Goal: Information Seeking & Learning: Check status

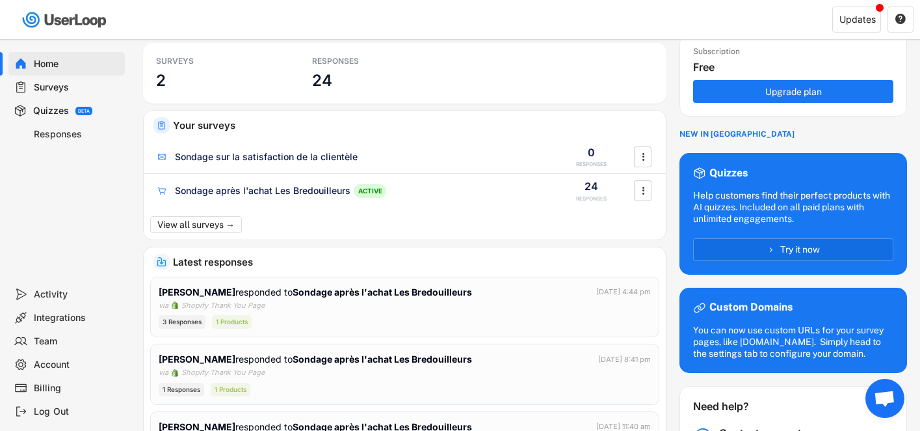
scroll to position [64, 0]
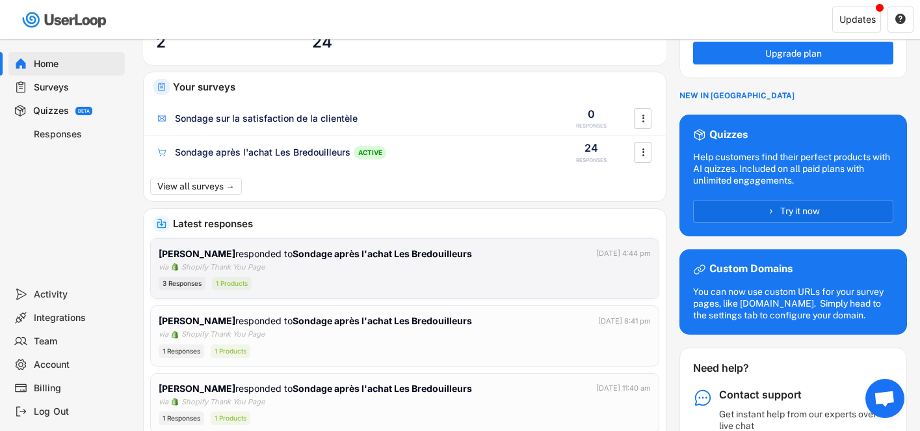
click at [430, 270] on div "[PERSON_NAME] responded to Sondage après l'achat Les Bredouilleurs [DATE] 4:44 …" at bounding box center [405, 269] width 492 height 44
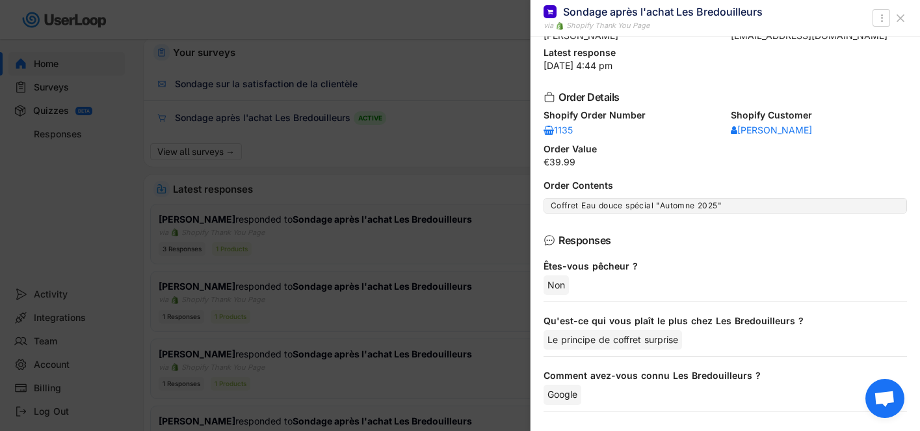
scroll to position [104, 0]
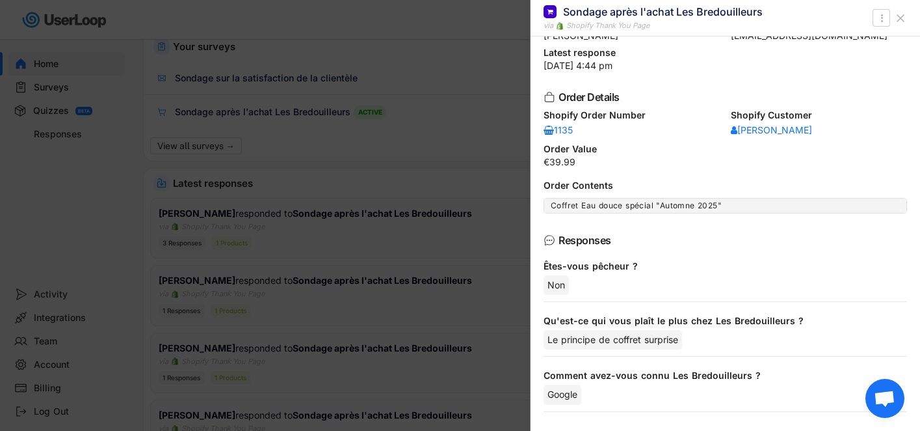
click at [629, 284] on div "Non" at bounding box center [726, 285] width 364 height 20
click at [304, 163] on div at bounding box center [460, 215] width 920 height 431
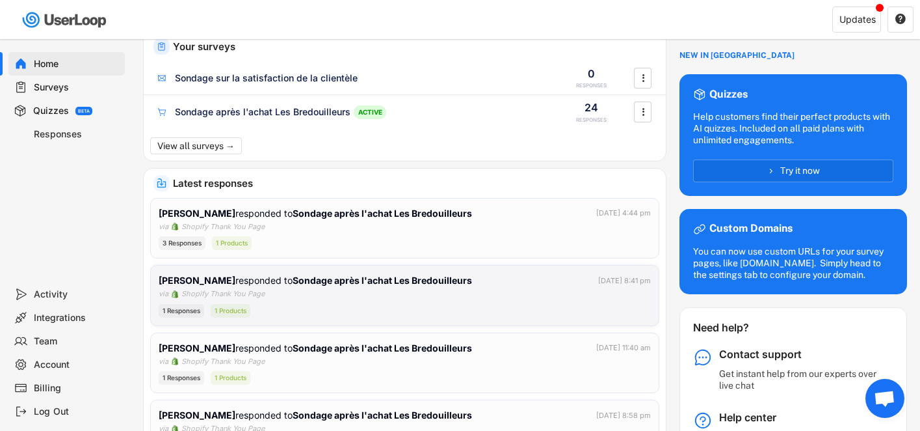
click at [303, 305] on div "1 Responses 1 Products" at bounding box center [405, 311] width 492 height 14
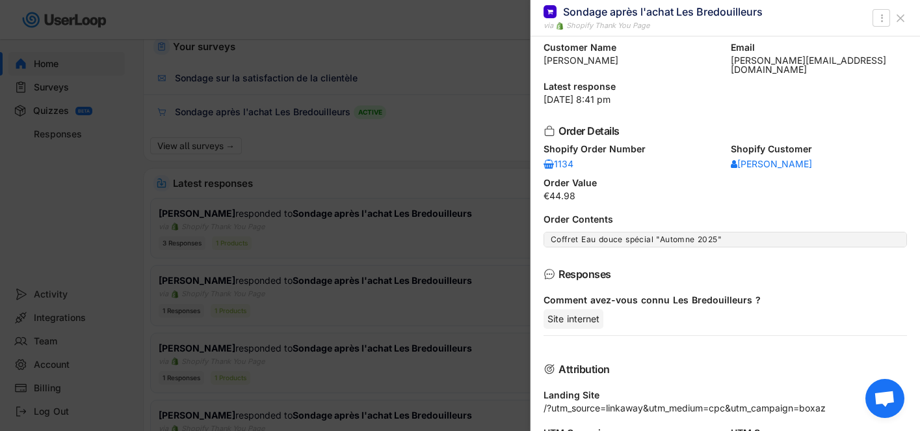
scroll to position [21, 0]
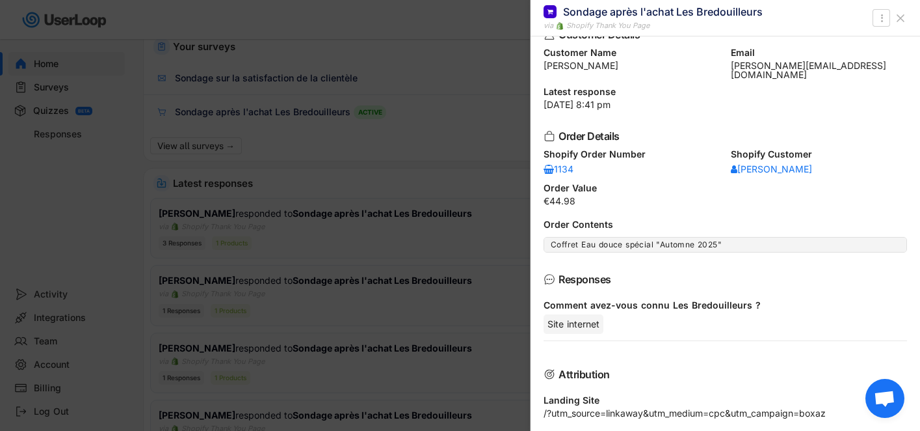
click at [421, 232] on div at bounding box center [460, 215] width 920 height 431
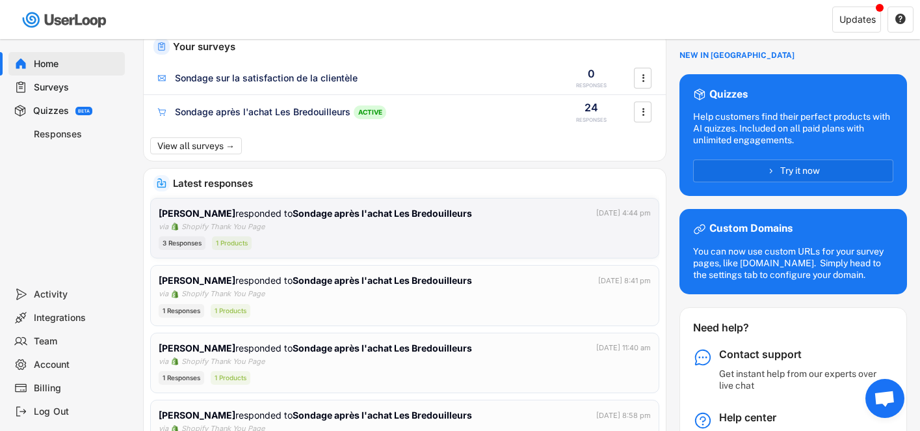
scroll to position [219, 0]
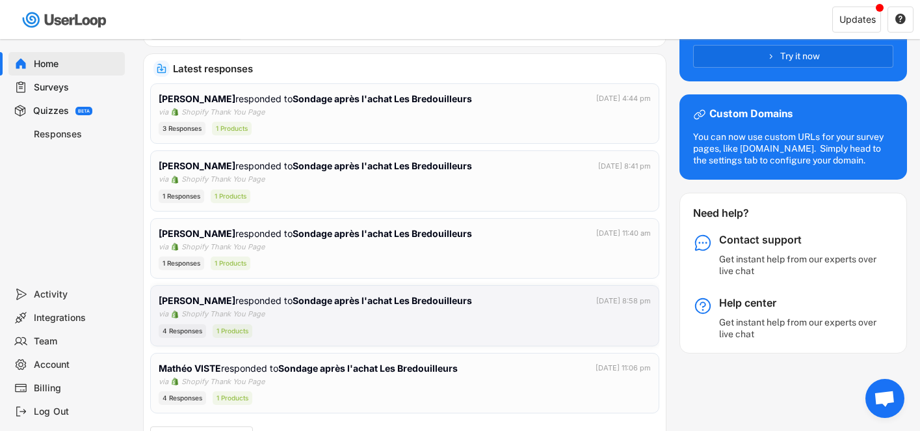
click at [366, 322] on div "[PERSON_NAME] responded to Sondage après l'achat Les Bredouilleurs [DATE] 8:58 …" at bounding box center [405, 315] width 492 height 44
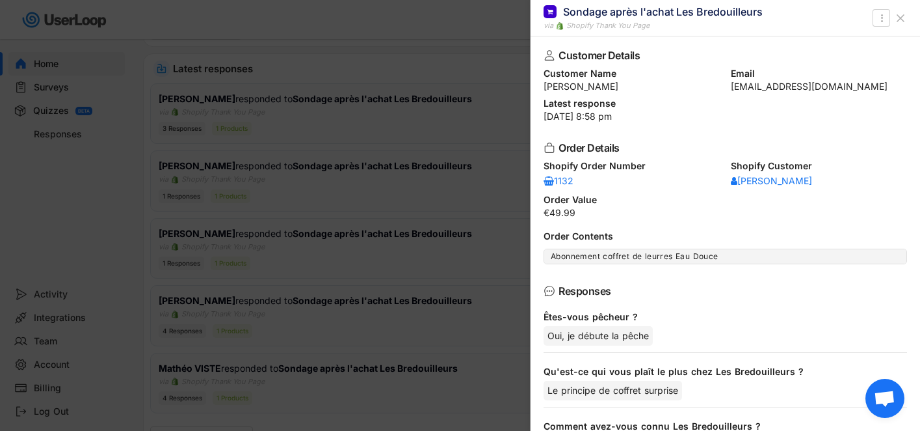
click at [366, 322] on div at bounding box center [460, 215] width 920 height 431
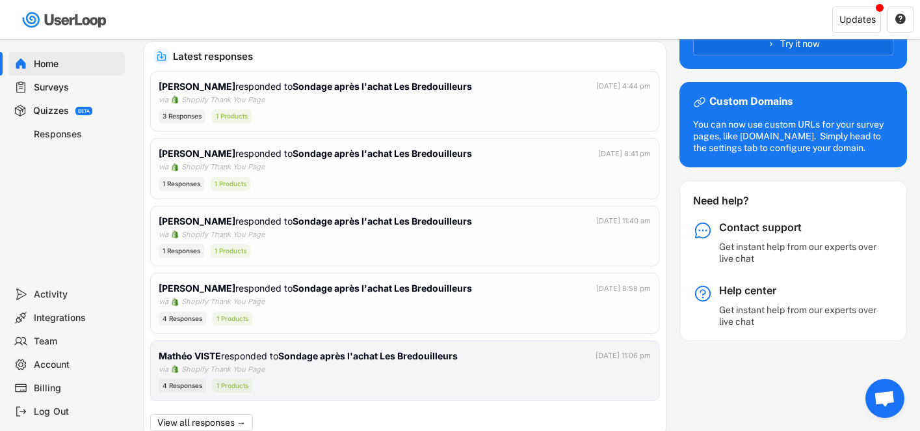
scroll to position [221, 0]
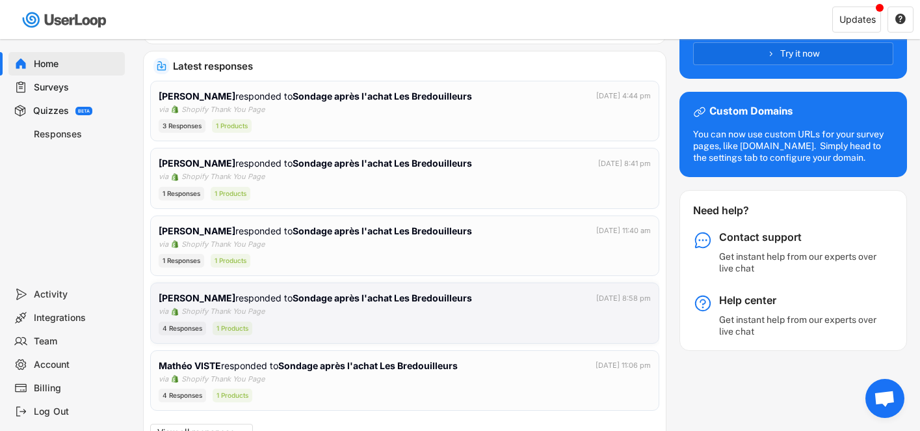
click at [351, 322] on div "4 Responses 1 Products" at bounding box center [405, 328] width 492 height 14
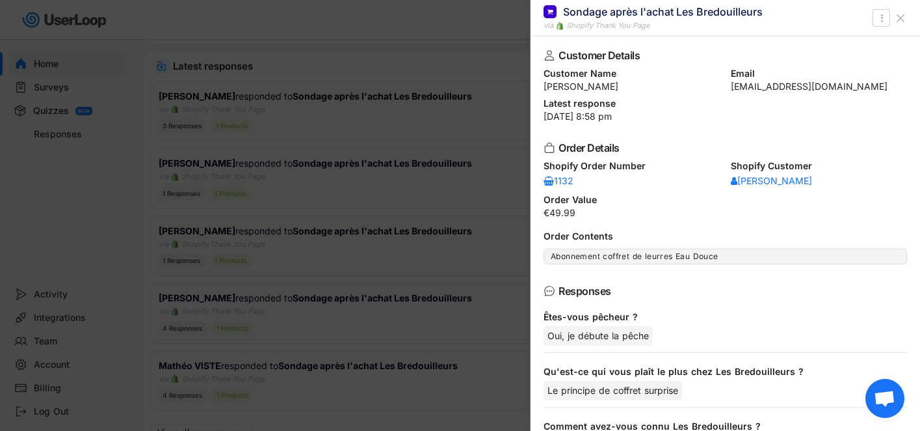
click at [334, 275] on div at bounding box center [460, 215] width 920 height 431
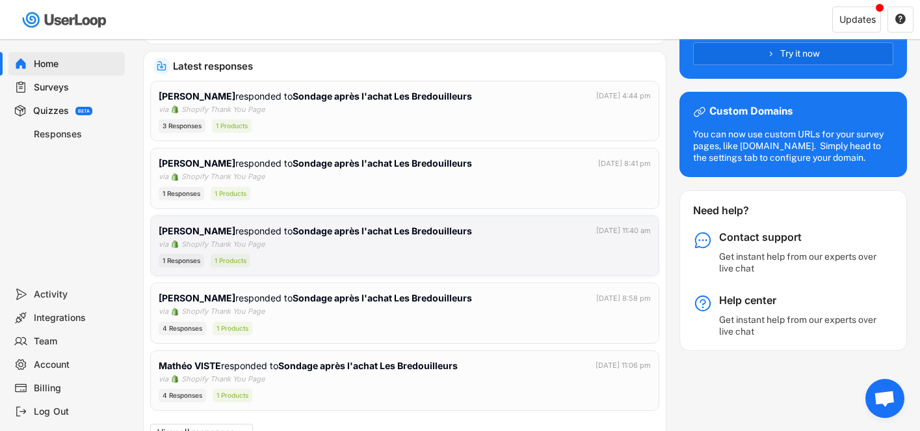
click at [340, 256] on div "1 Responses 1 Products" at bounding box center [405, 261] width 492 height 14
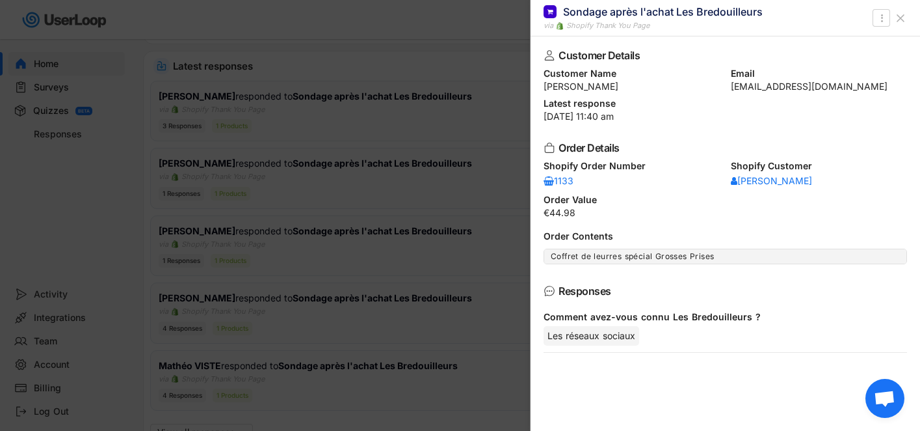
click at [346, 226] on div at bounding box center [460, 215] width 920 height 431
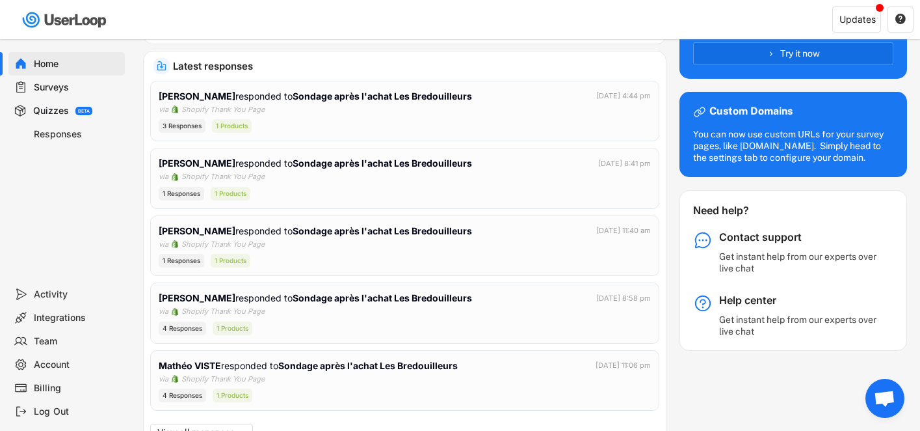
click at [62, 90] on div "Surveys" at bounding box center [77, 87] width 86 height 12
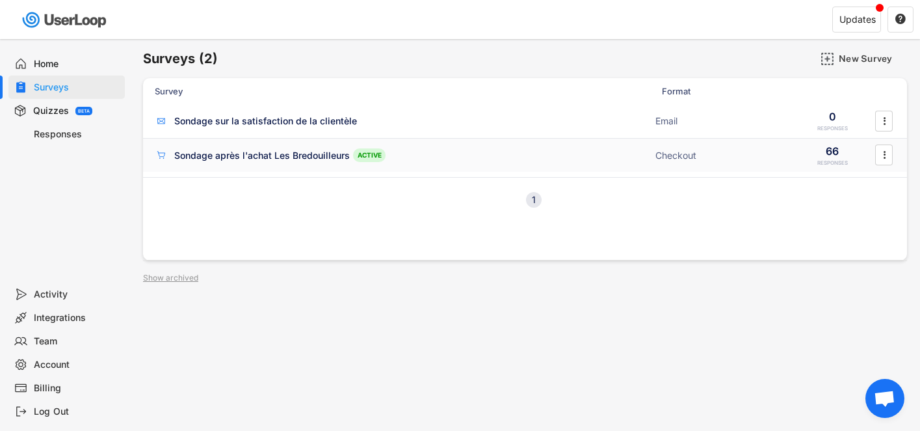
click at [269, 157] on div "Sondage après l'achat Les Bredouilleurs" at bounding box center [262, 155] width 176 height 13
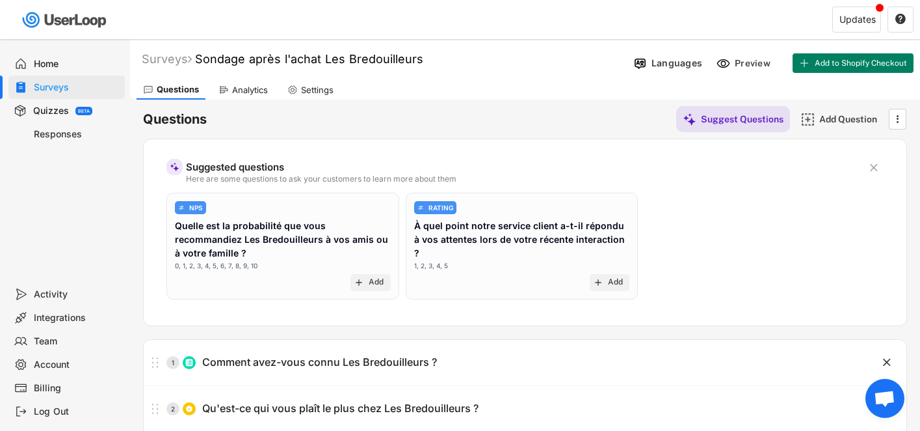
scroll to position [99, 0]
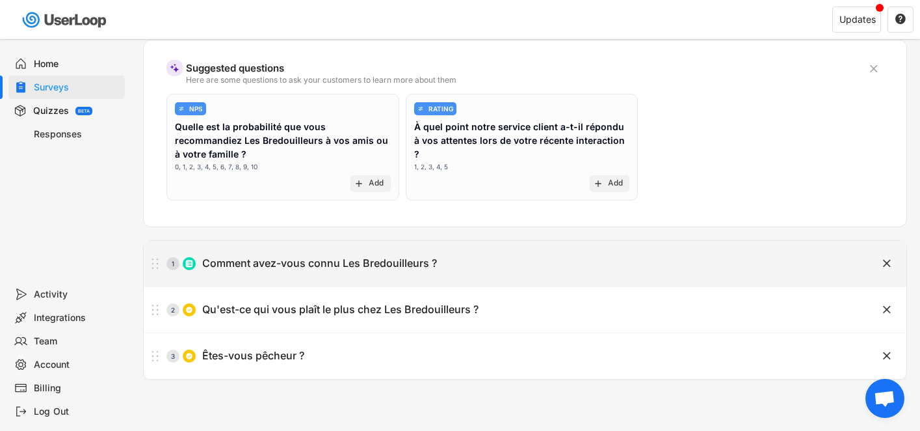
click at [317, 256] on div "Comment avez-vous connu Les Bredouilleurs ?" at bounding box center [319, 263] width 235 height 14
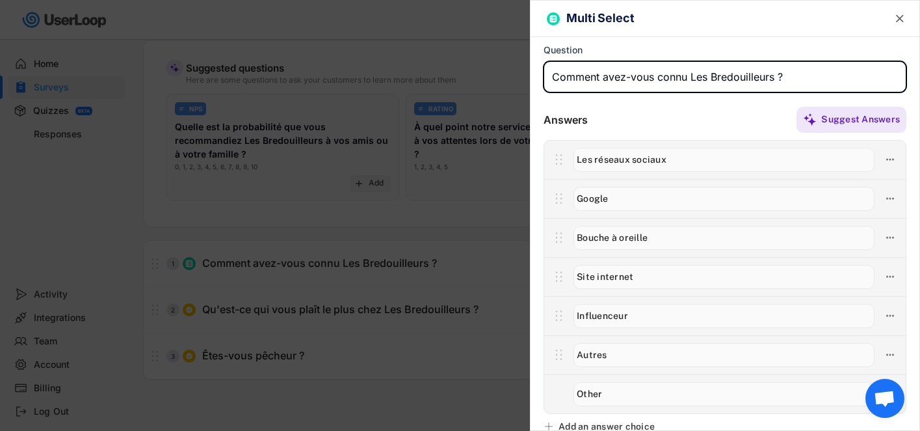
click at [623, 107] on div "Suggest Answers" at bounding box center [747, 120] width 319 height 26
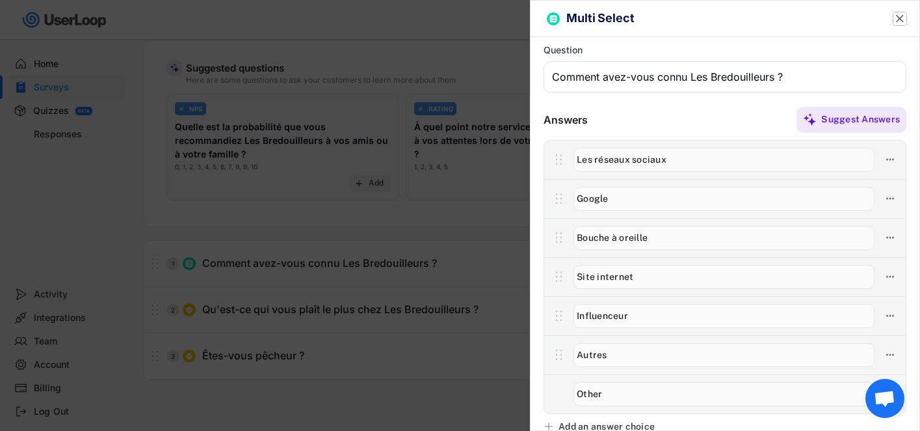
click at [903, 21] on text "" at bounding box center [900, 19] width 8 height 14
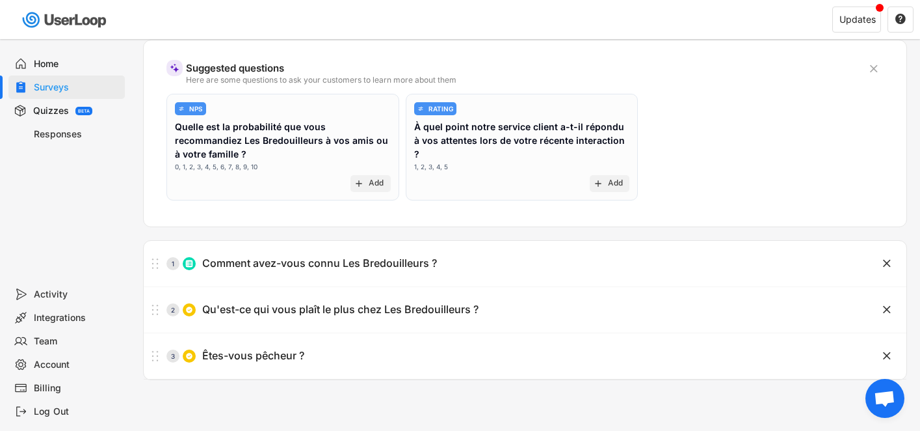
click at [48, 137] on div "Responses" at bounding box center [77, 134] width 86 height 12
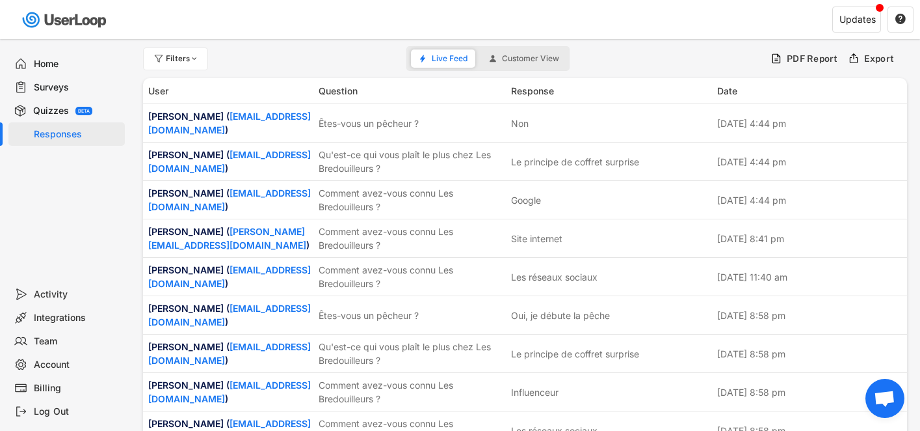
click at [57, 84] on div "Surveys" at bounding box center [77, 87] width 86 height 12
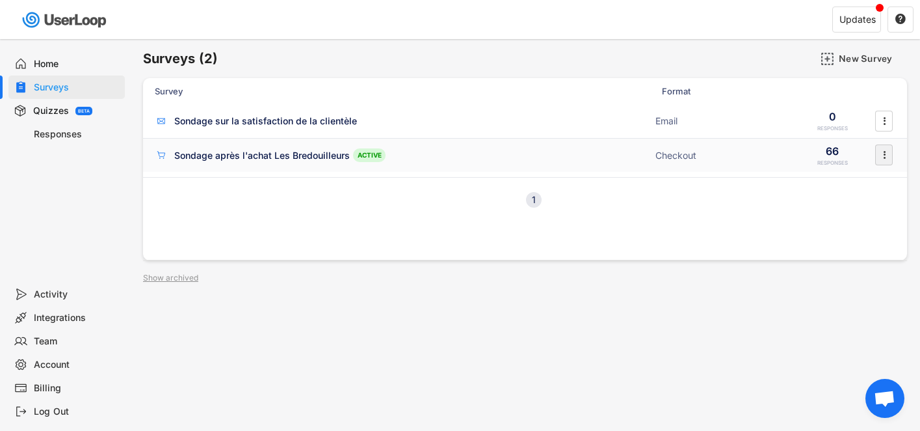
click at [888, 157] on icon "" at bounding box center [884, 155] width 13 height 20
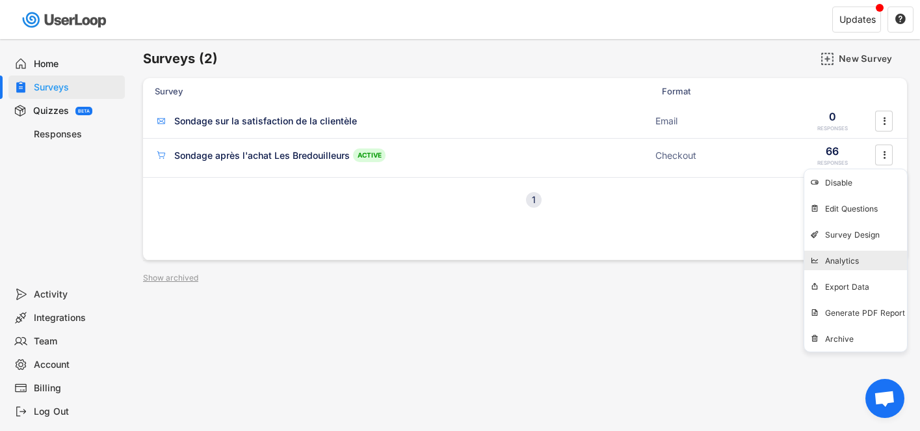
click at [838, 260] on div "Analytics" at bounding box center [866, 261] width 82 height 10
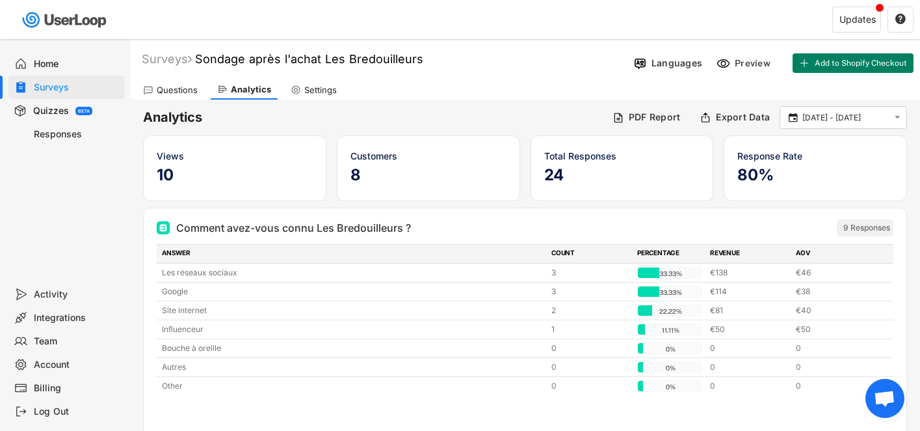
scroll to position [18, 0]
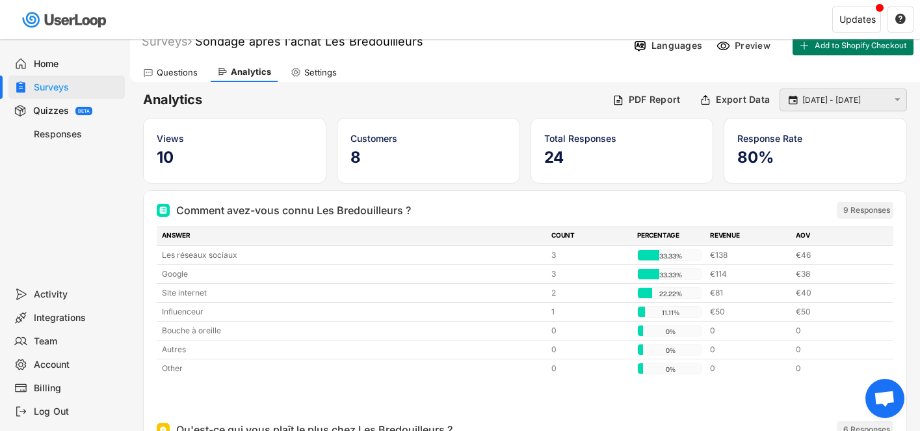
click at [863, 92] on div " [DATE] - [DATE] " at bounding box center [843, 99] width 127 height 23
click at [862, 101] on input "[DATE] - [DATE]" at bounding box center [846, 100] width 86 height 13
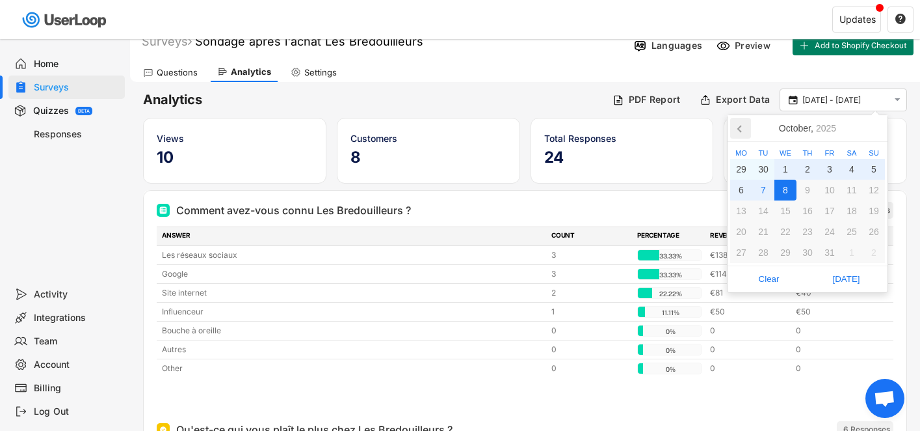
click at [741, 127] on icon at bounding box center [741, 128] width 21 height 21
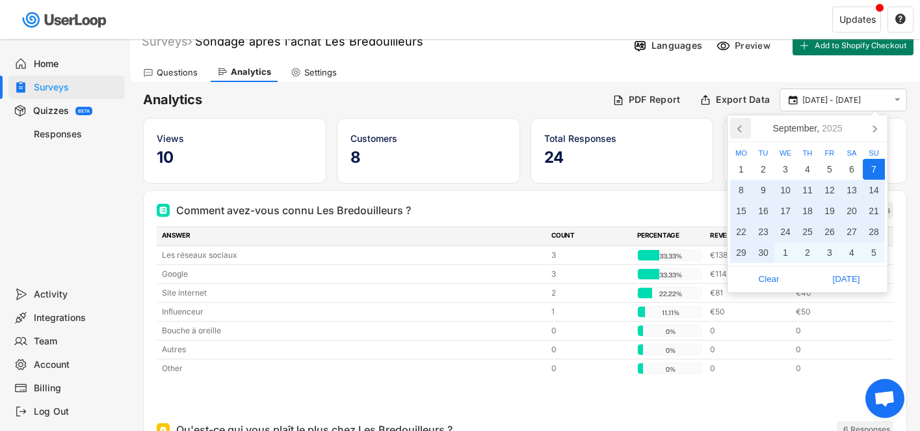
click at [741, 127] on icon at bounding box center [741, 128] width 21 height 21
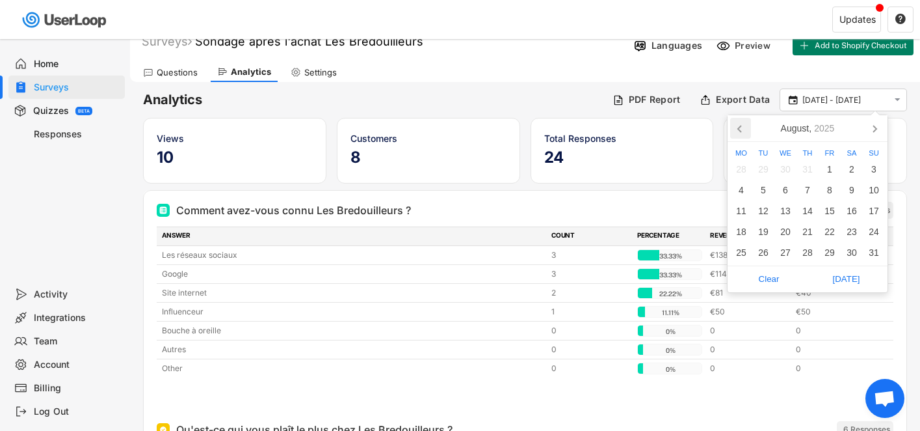
click at [741, 127] on icon at bounding box center [741, 128] width 21 height 21
click at [744, 190] on div "2" at bounding box center [742, 190] width 22 height 21
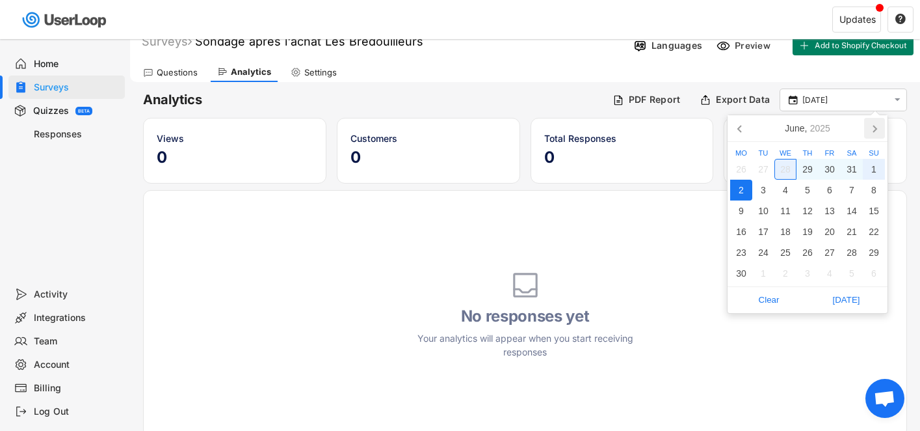
click at [878, 129] on icon at bounding box center [875, 128] width 21 height 21
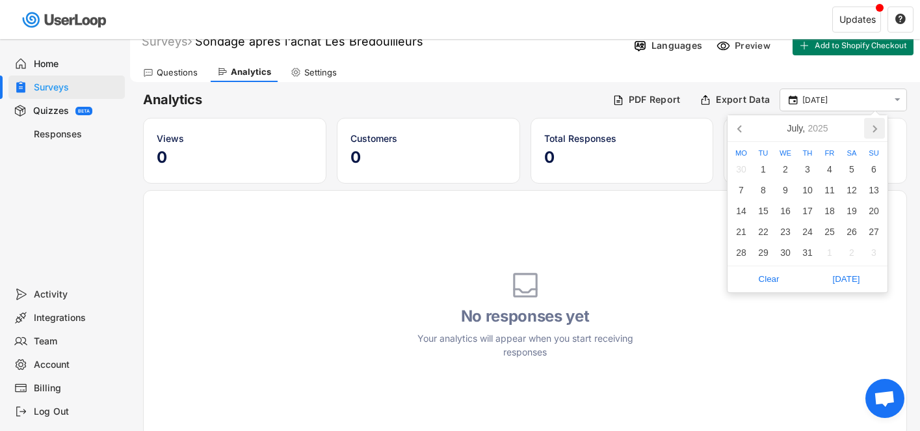
click at [878, 129] on icon at bounding box center [875, 128] width 21 height 21
click at [878, 129] on nav "[DATE]" at bounding box center [808, 128] width 160 height 27
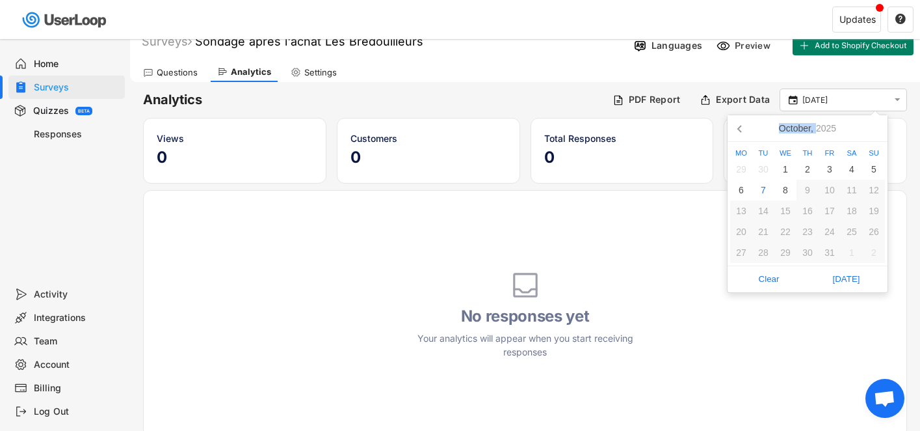
click at [878, 129] on nav "[DATE]" at bounding box center [808, 128] width 160 height 27
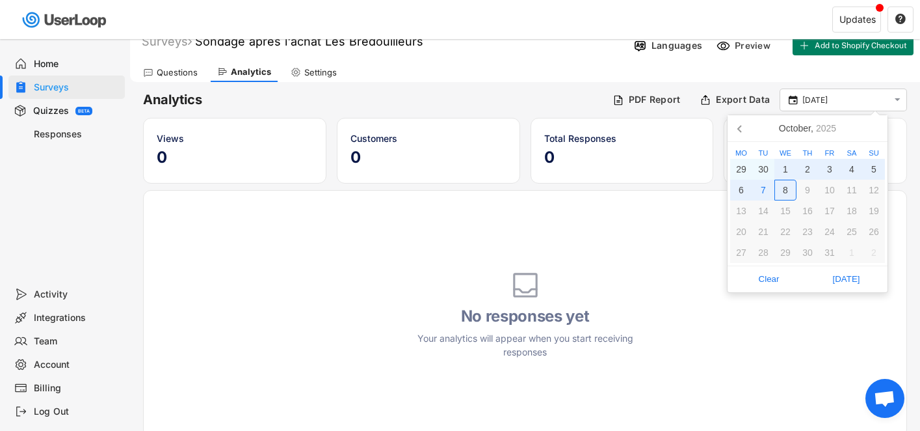
click at [789, 184] on div "8" at bounding box center [786, 190] width 22 height 21
type input "[DATE] - [DATE]"
